Goal: Find specific page/section: Find specific page/section

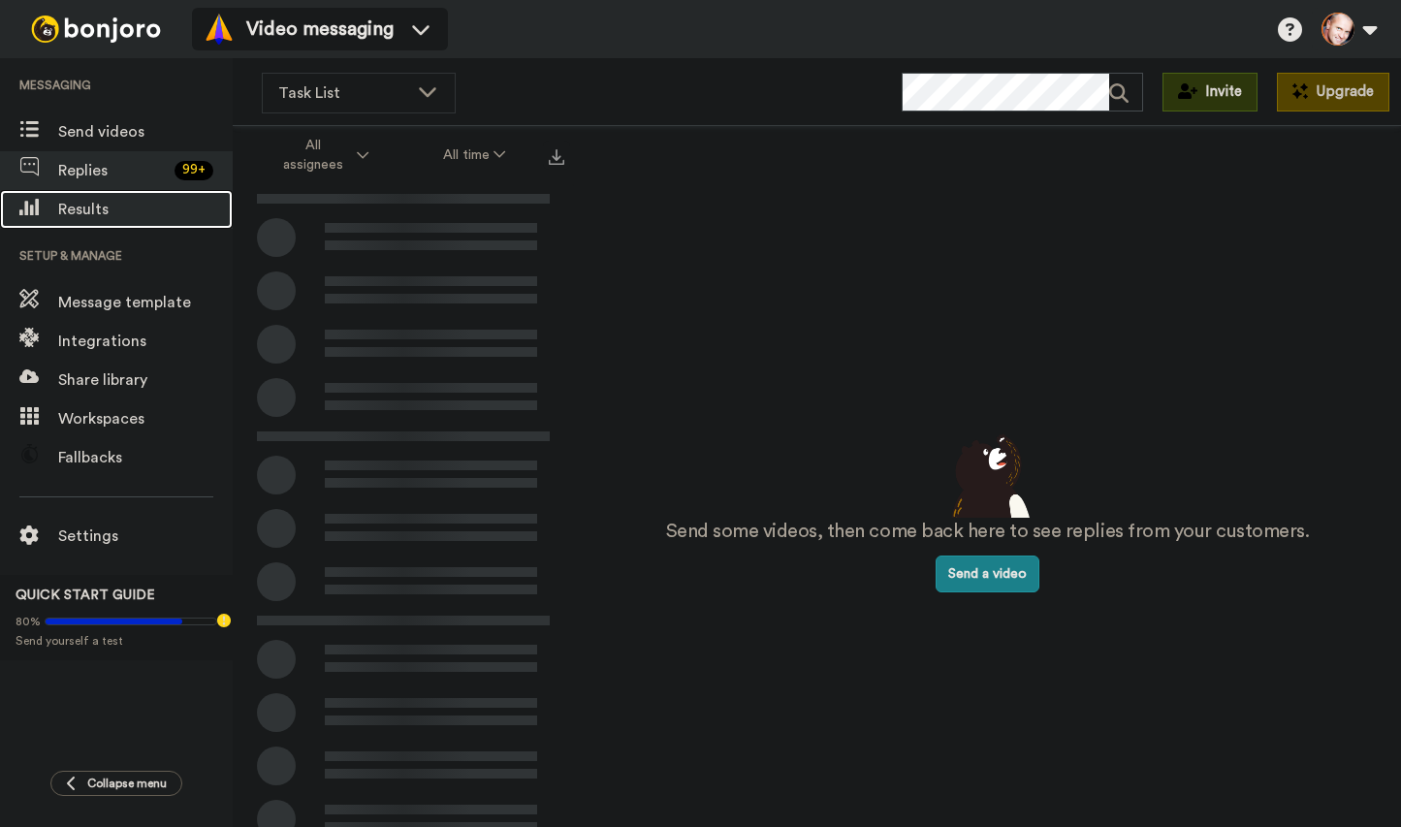
click at [90, 208] on span "Results" at bounding box center [145, 209] width 175 height 23
